Goal: Information Seeking & Learning: Check status

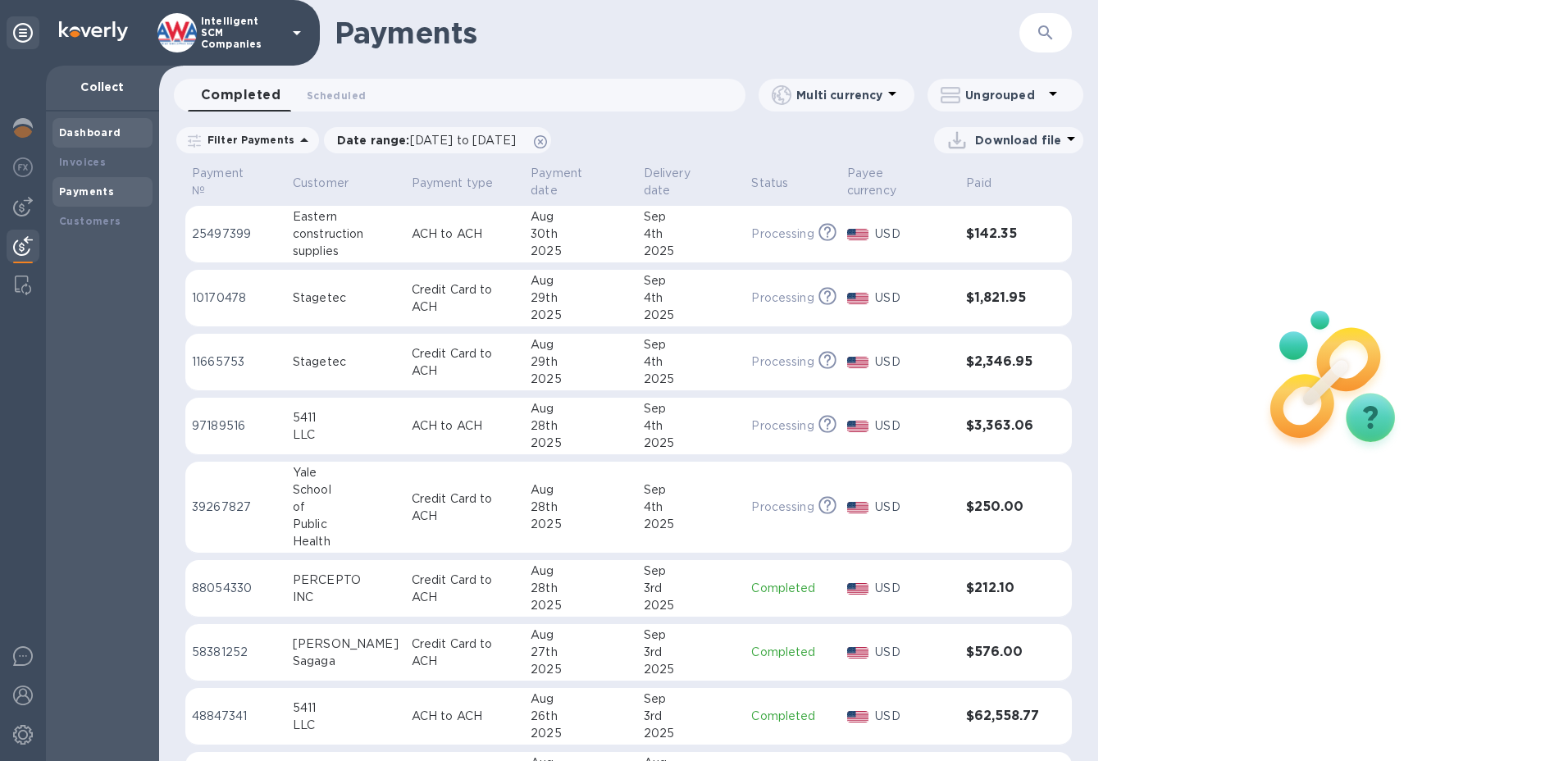
click at [90, 131] on b "Dashboard" at bounding box center [90, 132] width 62 height 12
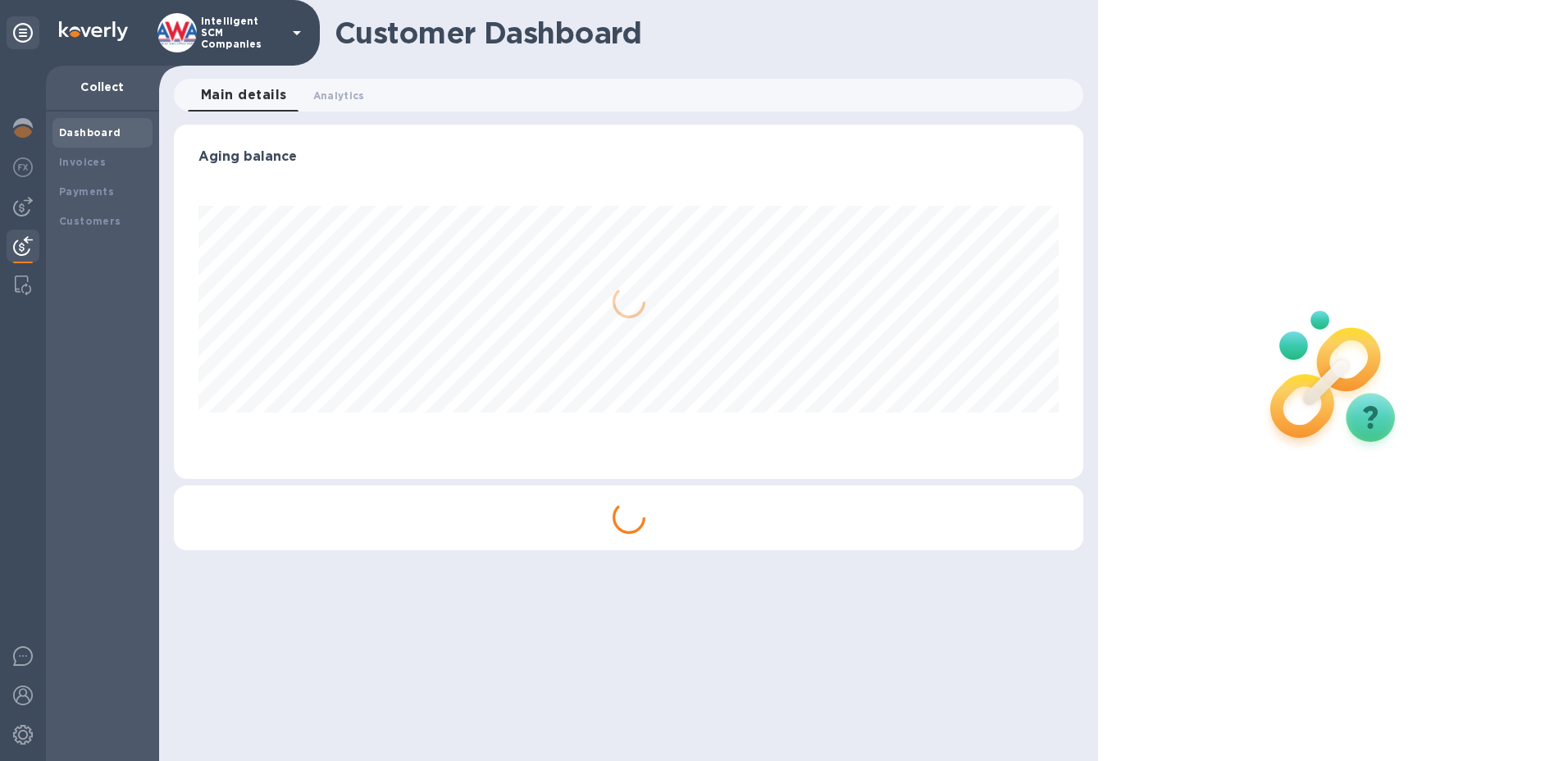
scroll to position [355, 910]
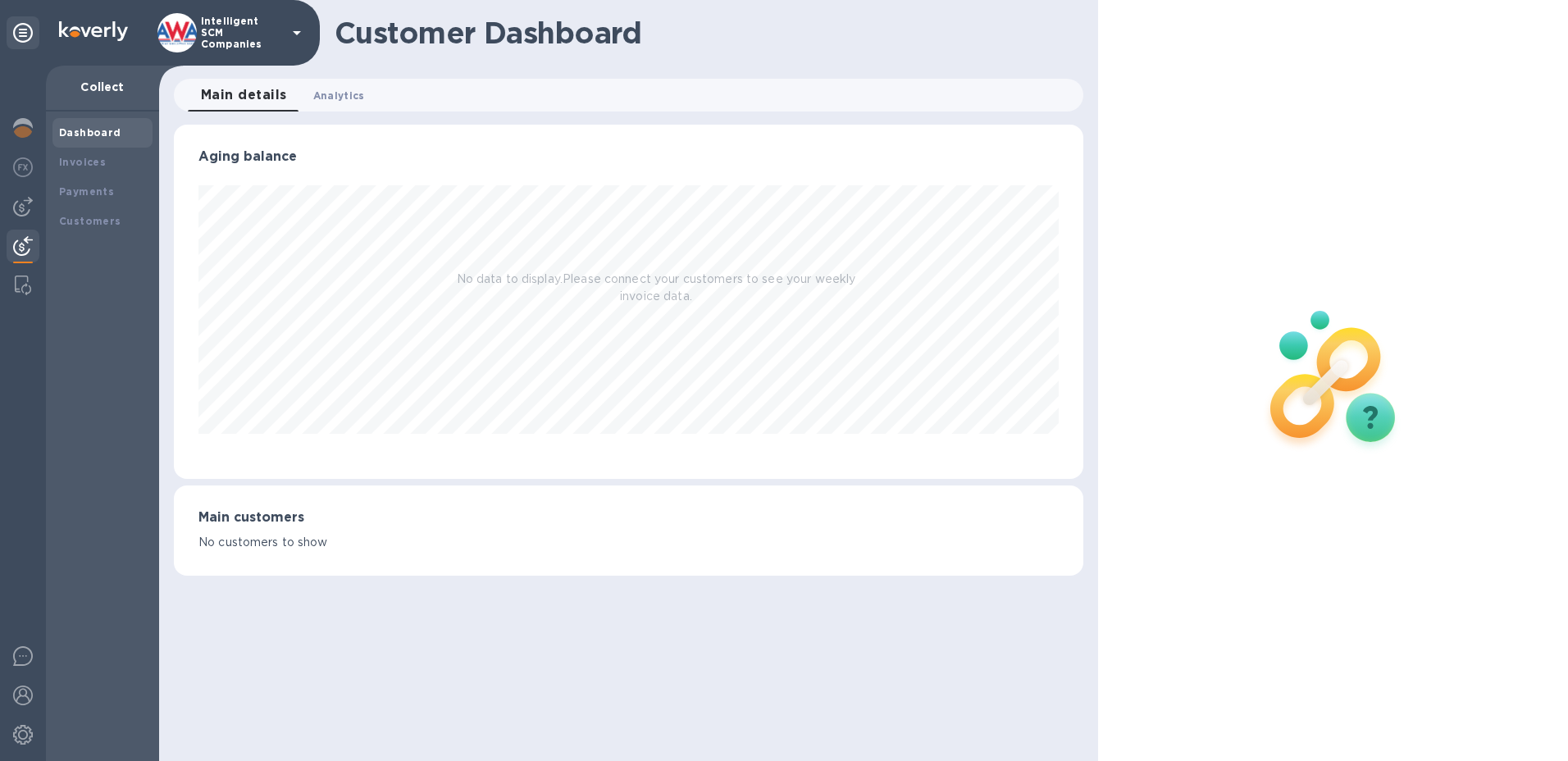
click at [336, 91] on span "Analytics 0" at bounding box center [340, 96] width 52 height 18
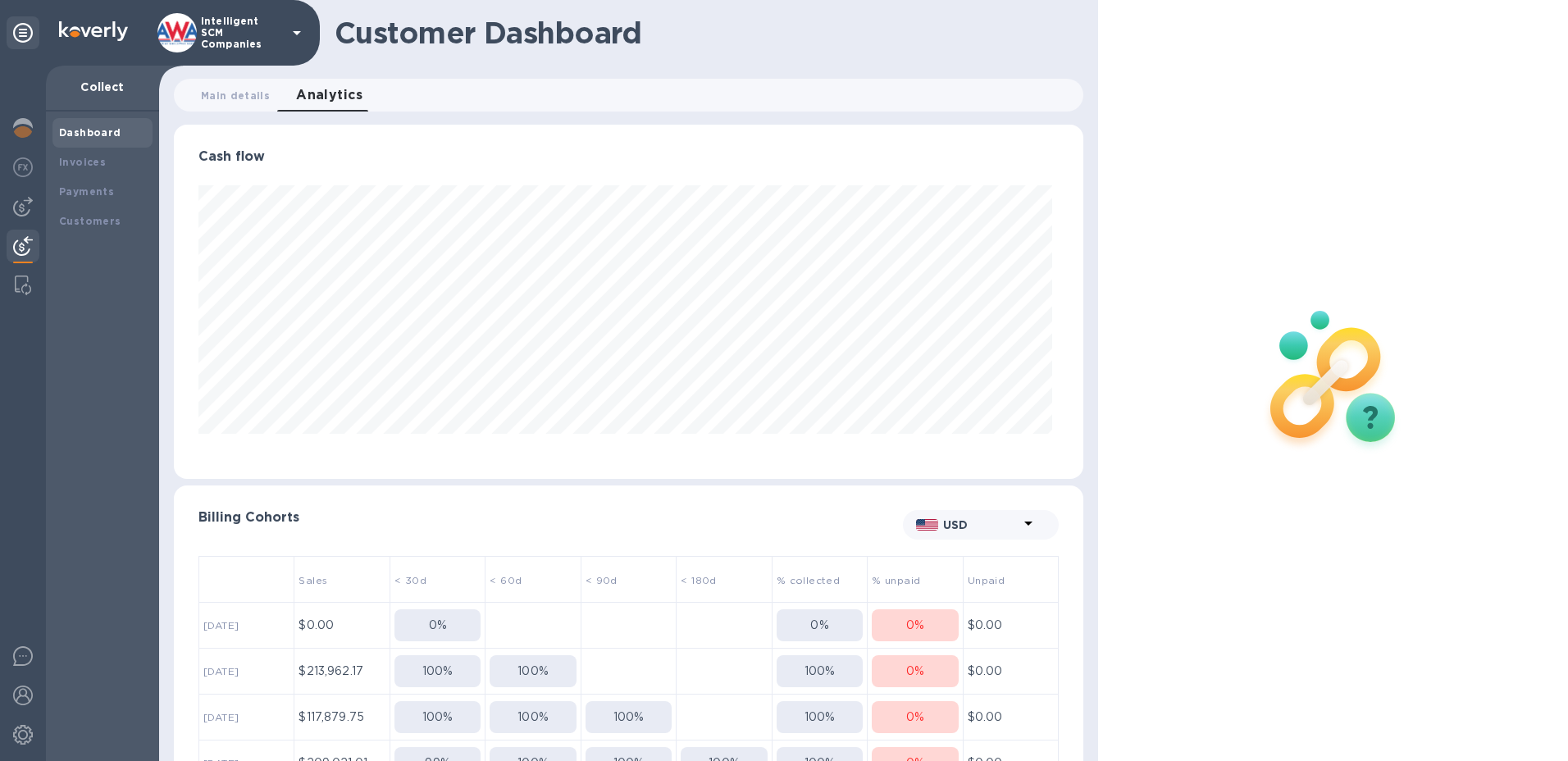
scroll to position [355, 904]
click at [282, 675] on th "[DATE]" at bounding box center [247, 672] width 96 height 46
click at [238, 668] on span "[DATE]" at bounding box center [221, 671] width 35 height 12
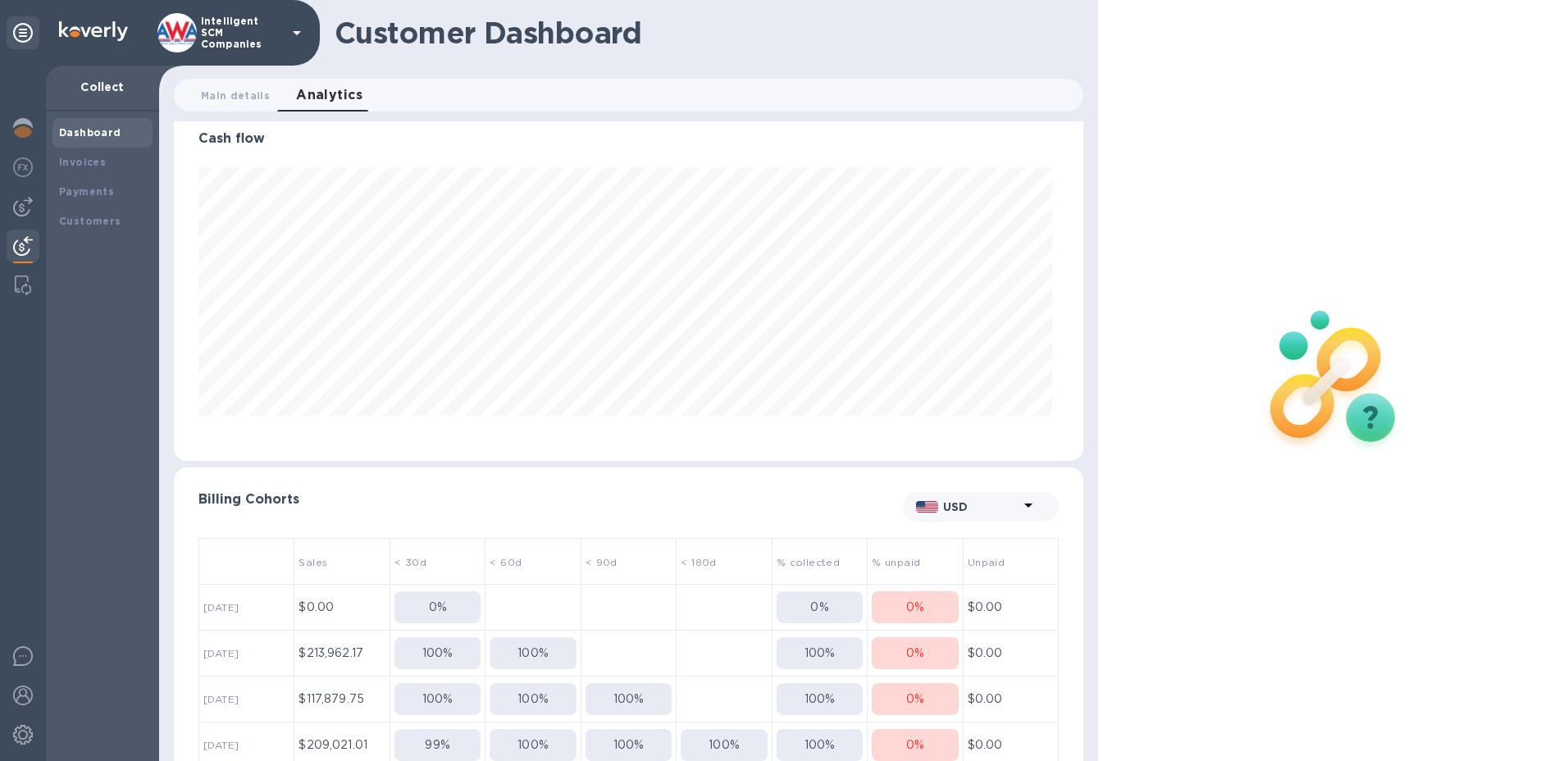
scroll to position [0, 0]
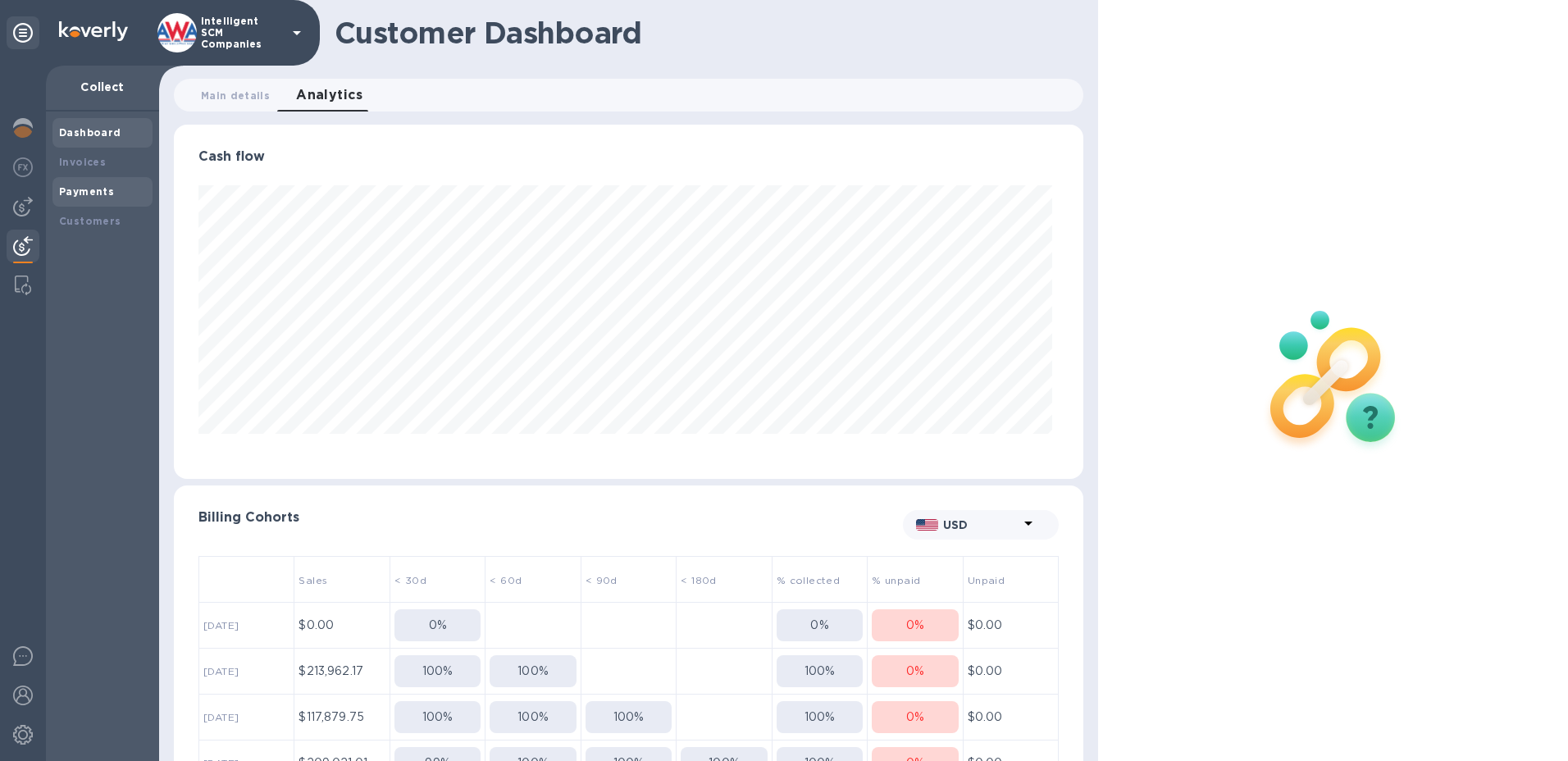
click at [95, 193] on b "Payments" at bounding box center [86, 191] width 55 height 12
